Goal: Find specific page/section: Find specific page/section

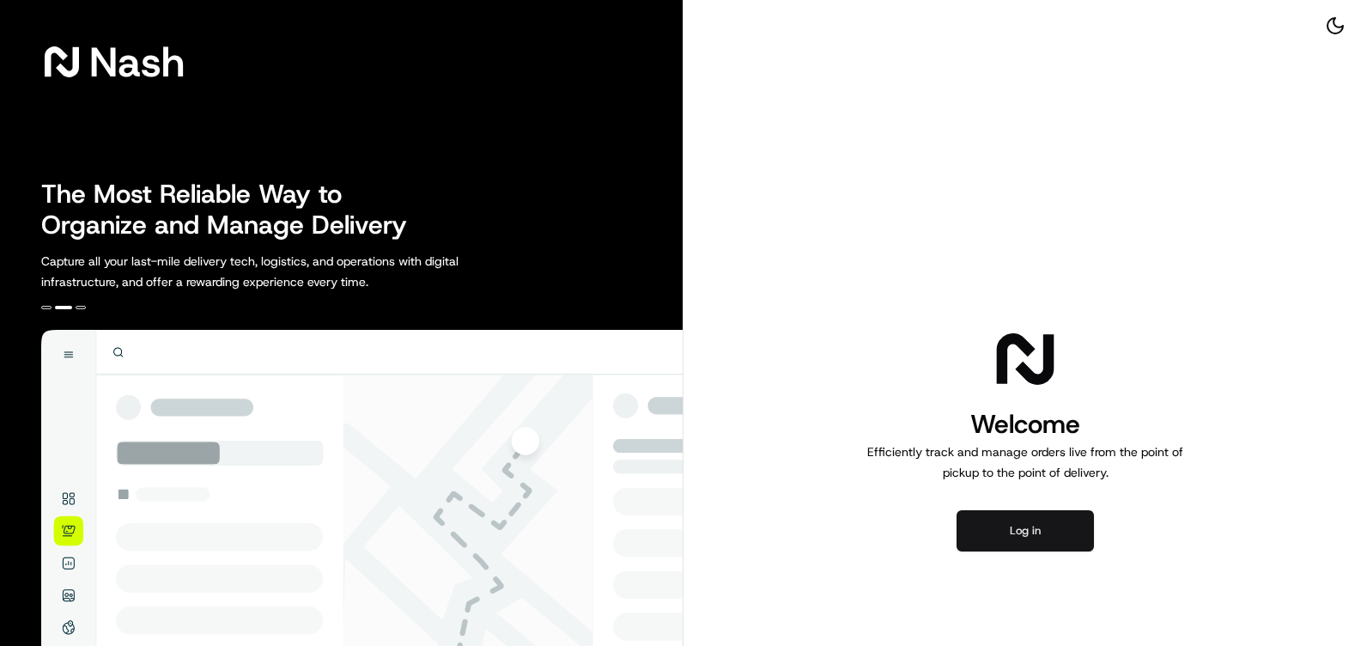
click at [1017, 527] on button "Log in" at bounding box center [1025, 530] width 137 height 41
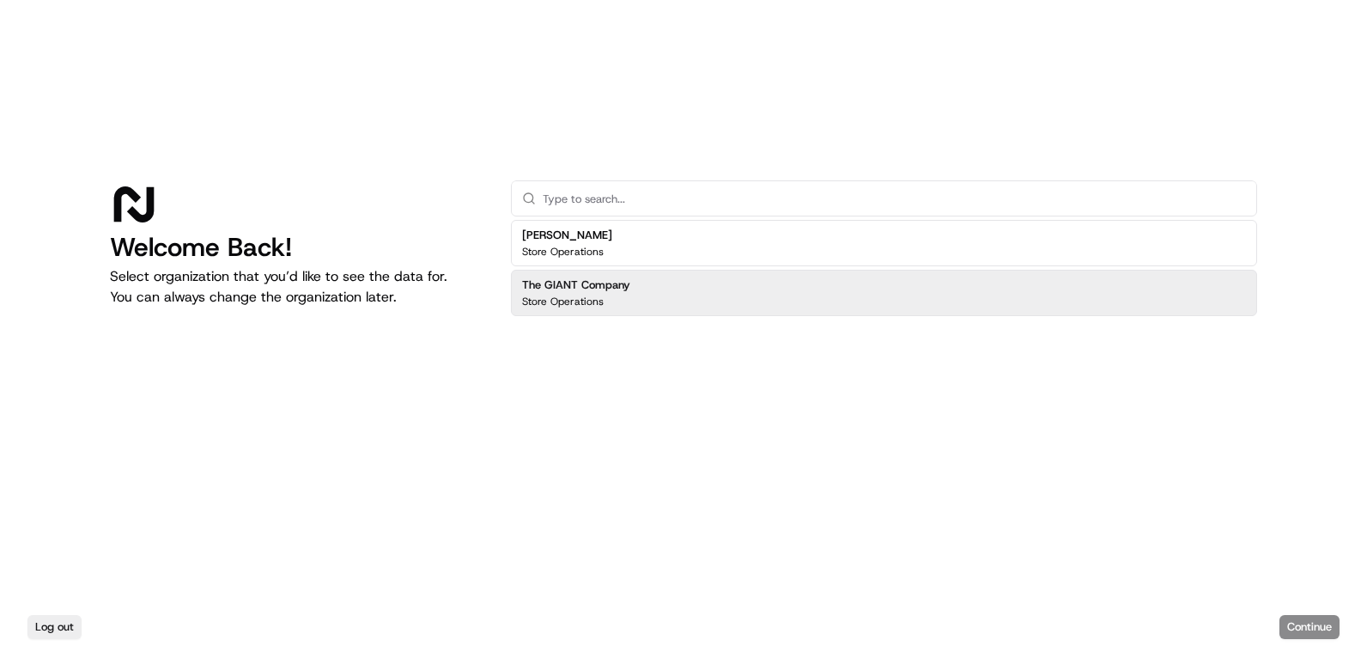
click at [575, 300] on p "Store Operations" at bounding box center [563, 302] width 82 height 14
click at [1315, 635] on button "Continue" at bounding box center [1309, 627] width 60 height 24
